Goal: Information Seeking & Learning: Learn about a topic

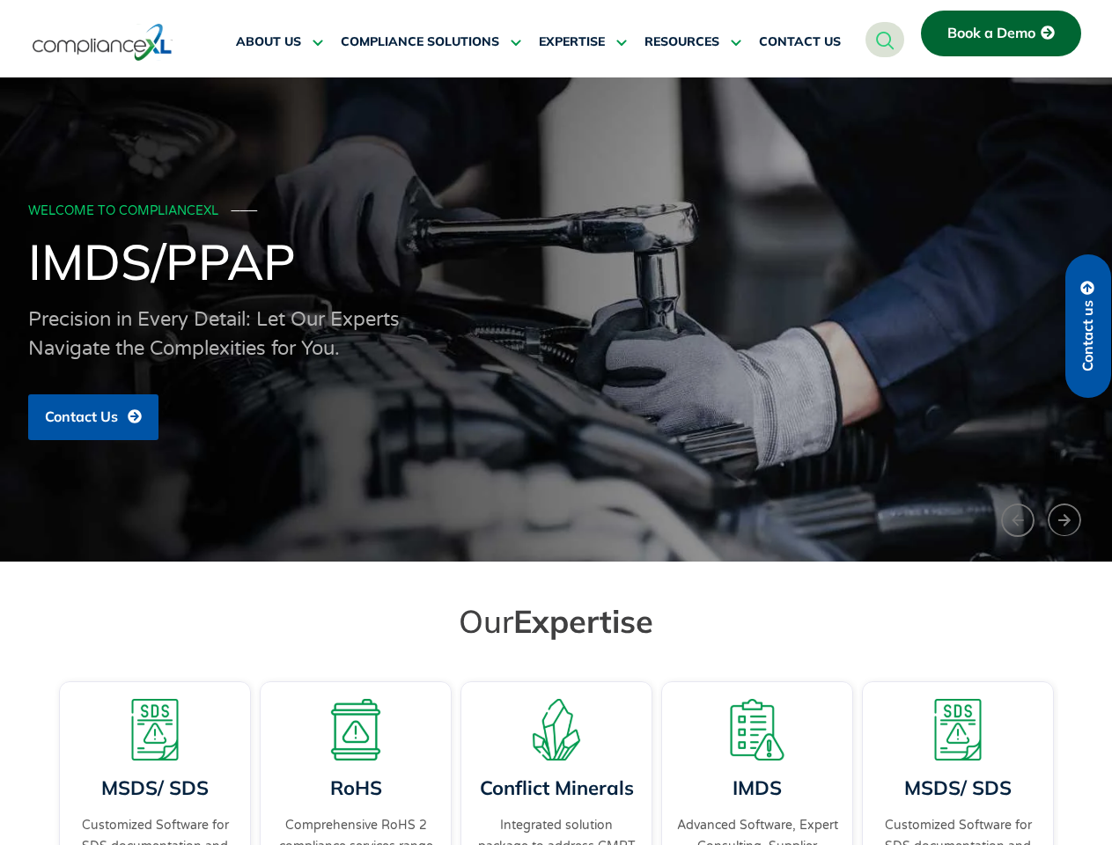
click at [693, 42] on span "RESOURCES" at bounding box center [682, 42] width 75 height 16
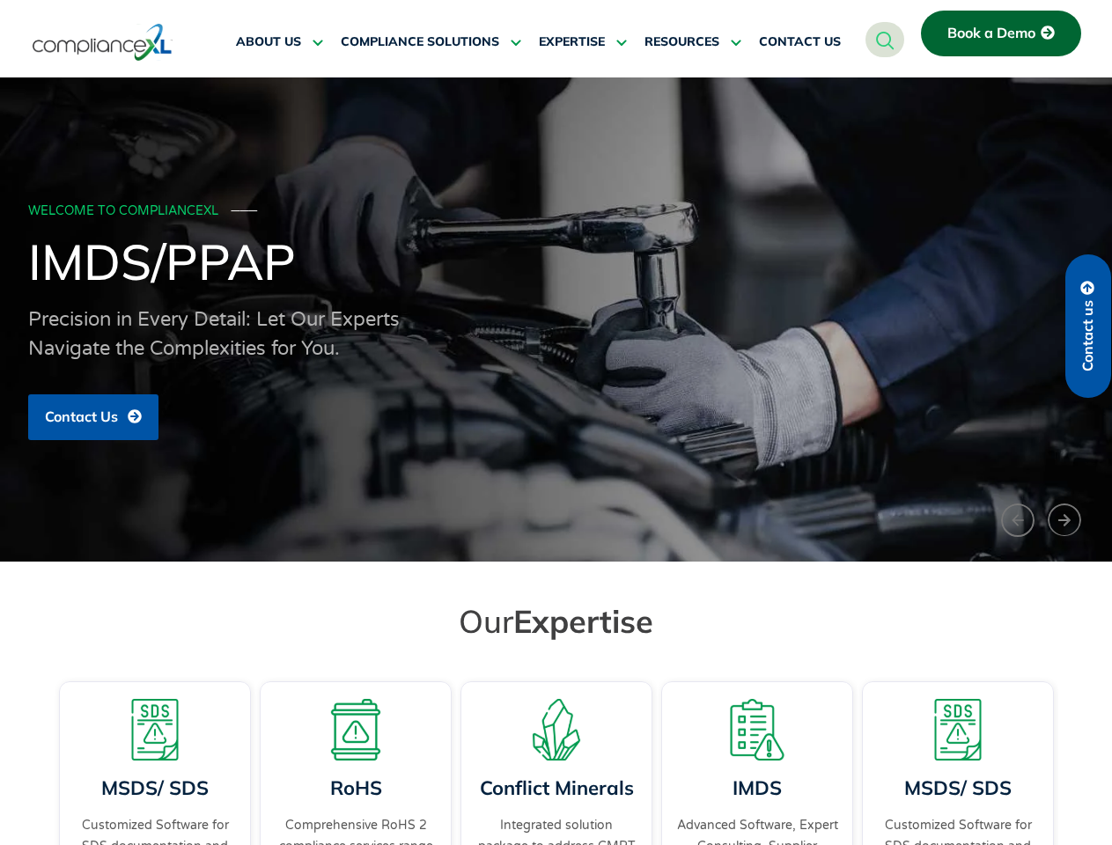
click at [556, 320] on div "WELCOME TO COMPLIANCEXL ─── IMDS/PPAP Precision in Every Detail: Let Our Expert…" at bounding box center [556, 320] width 1057 height 260
click at [557, 761] on div "Conflict Minerals Integrated solution package to address CMRT documentation and…" at bounding box center [557, 789] width 192 height 215
